Goal: Navigation & Orientation: Understand site structure

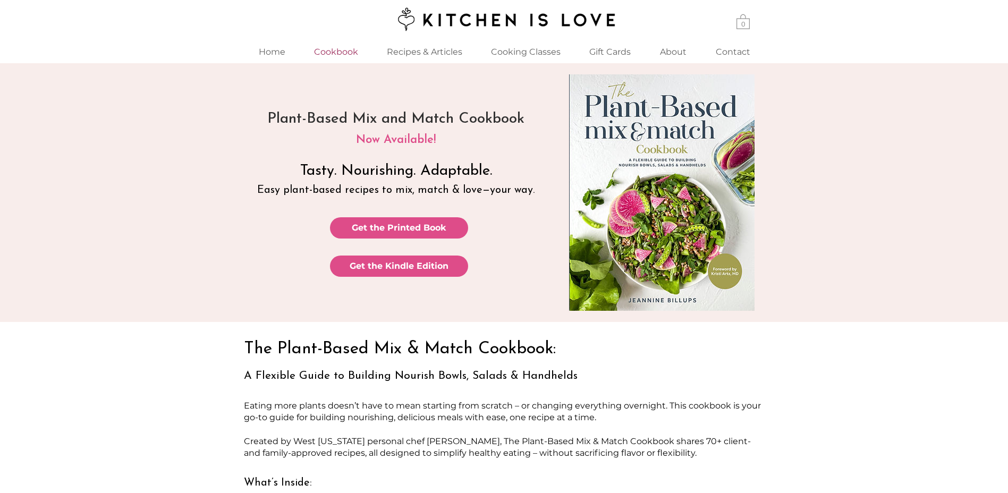
click at [345, 50] on p "Cookbook" at bounding box center [336, 51] width 55 height 23
click at [525, 96] on p "Virtual Culinary Coaching" at bounding box center [529, 91] width 116 height 16
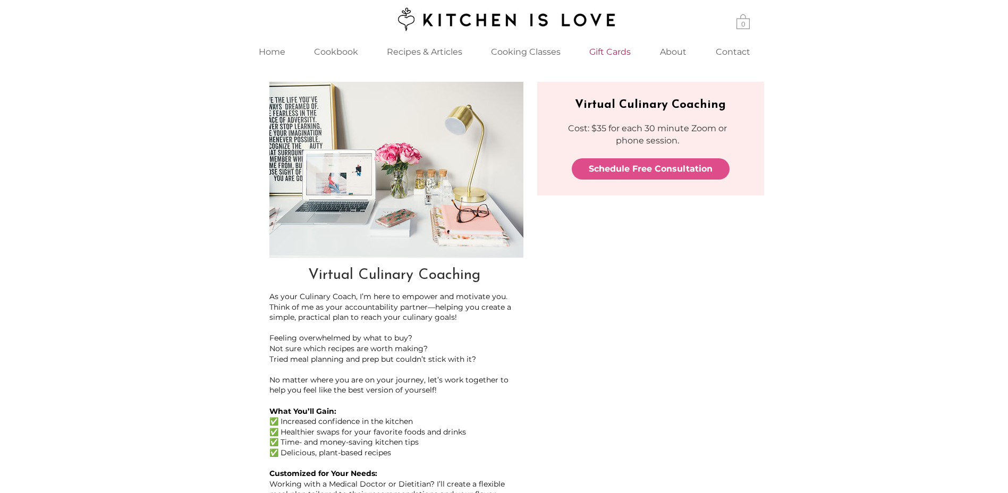
click at [598, 50] on p "Gift Cards" at bounding box center [610, 51] width 52 height 23
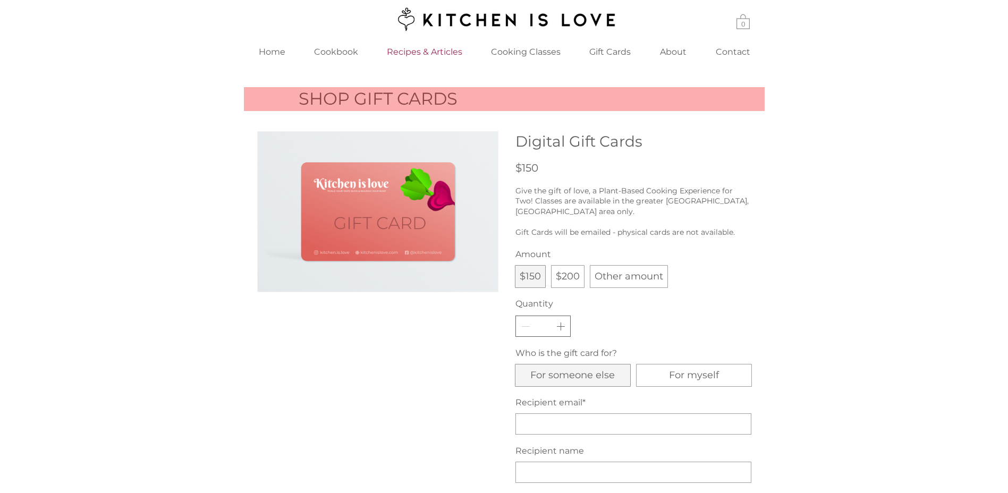
click at [394, 47] on p "Recipes & Articles" at bounding box center [424, 51] width 86 height 23
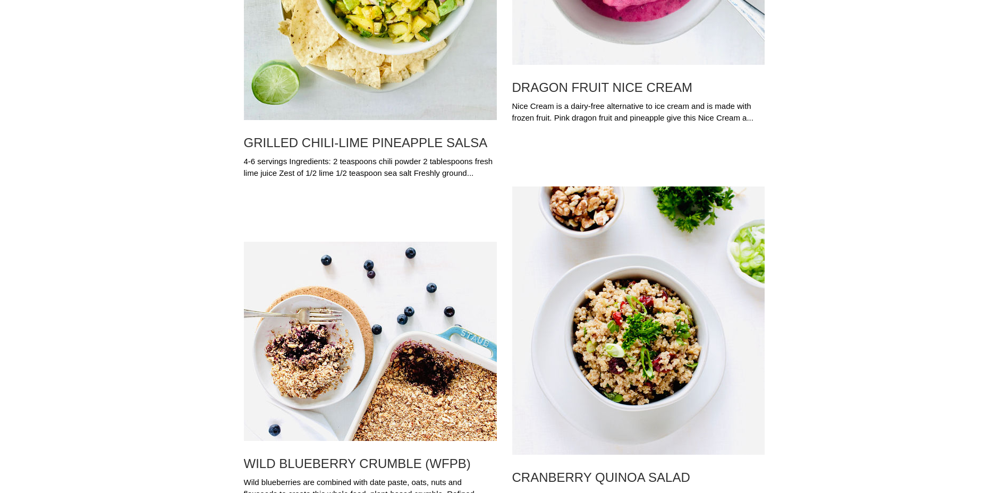
scroll to position [7013, 0]
